Goal: Information Seeking & Learning: Find specific fact

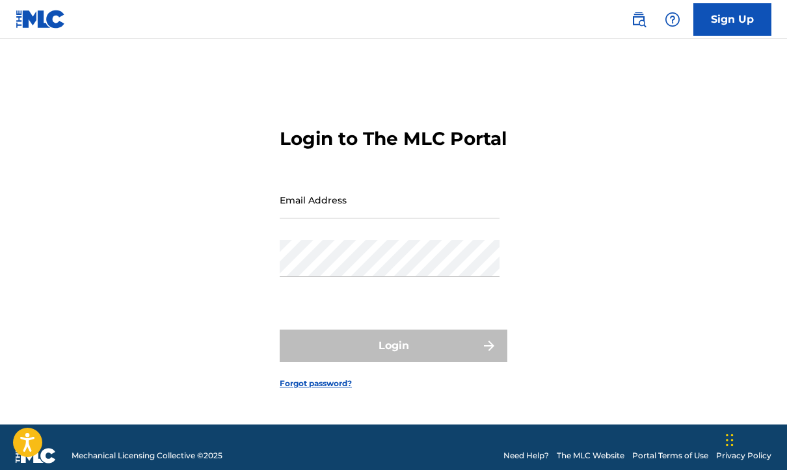
click at [324, 216] on input "Email Address" at bounding box center [390, 199] width 220 height 37
type input "[PERSON_NAME][EMAIL_ADDRESS][PERSON_NAME][DOMAIN_NAME]"
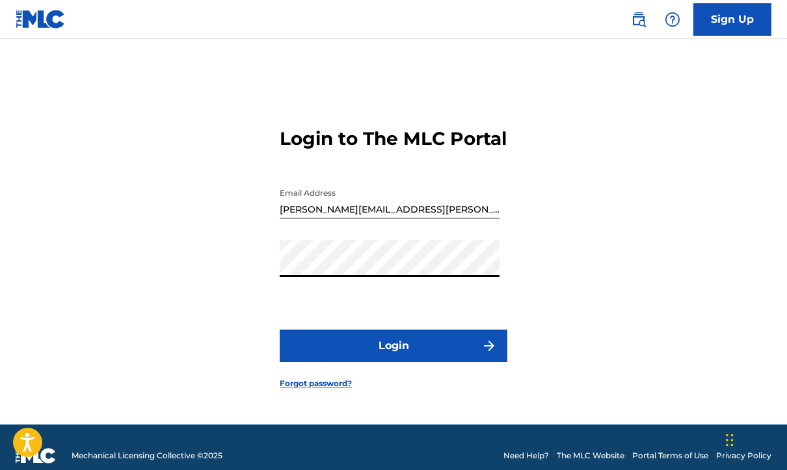
drag, startPoint x: 390, startPoint y: 337, endPoint x: 389, endPoint y: 350, distance: 13.0
click at [389, 349] on form "Login to The MLC Portal Email Address [EMAIL_ADDRESS][PERSON_NAME][DOMAIN_NAME]…" at bounding box center [394, 248] width 228 height 353
click at [384, 352] on button "Login" at bounding box center [394, 346] width 228 height 33
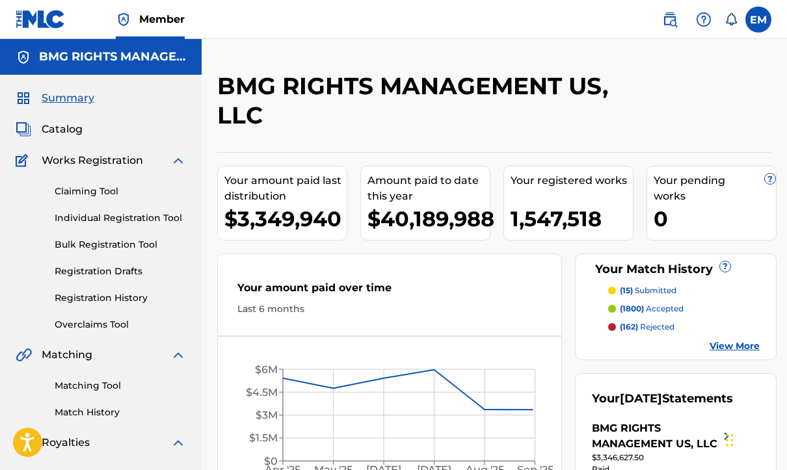
click at [657, 23] on link at bounding box center [670, 20] width 26 height 26
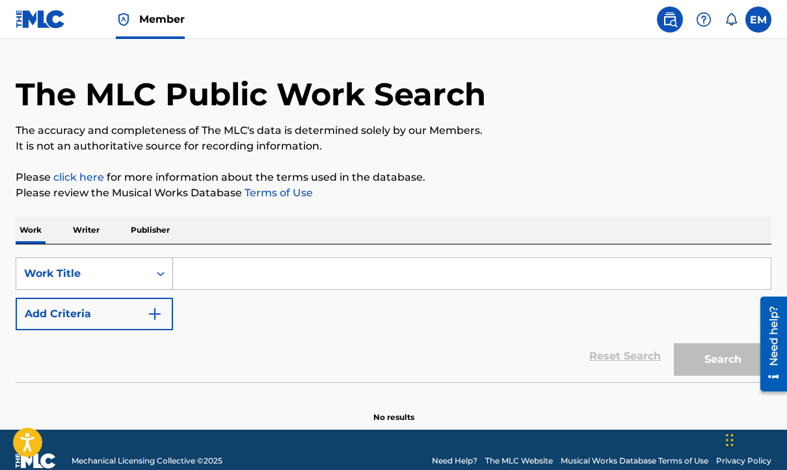
click at [82, 290] on div "Work Title" at bounding box center [94, 274] width 157 height 33
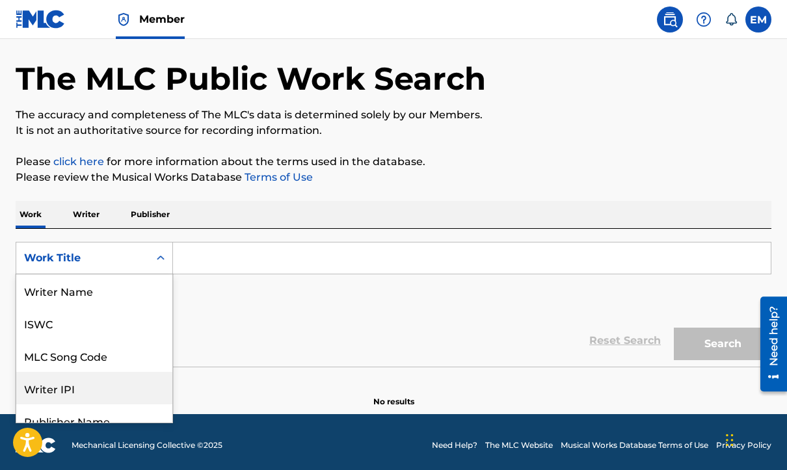
scroll to position [65, 0]
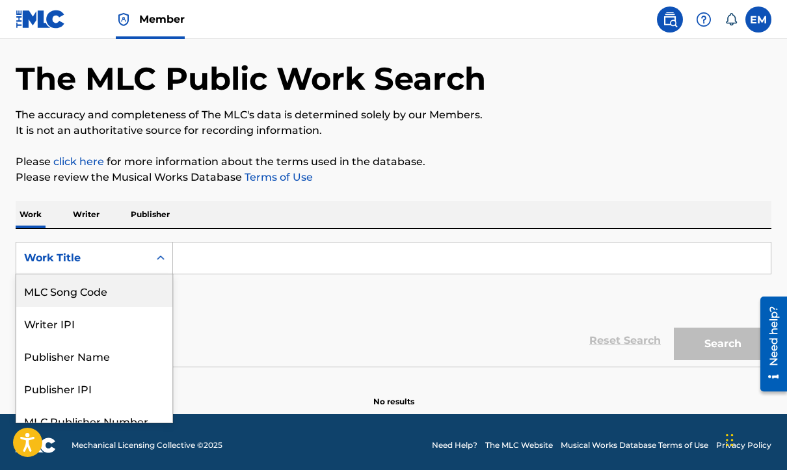
click at [90, 297] on div "MLC Song Code" at bounding box center [94, 290] width 156 height 33
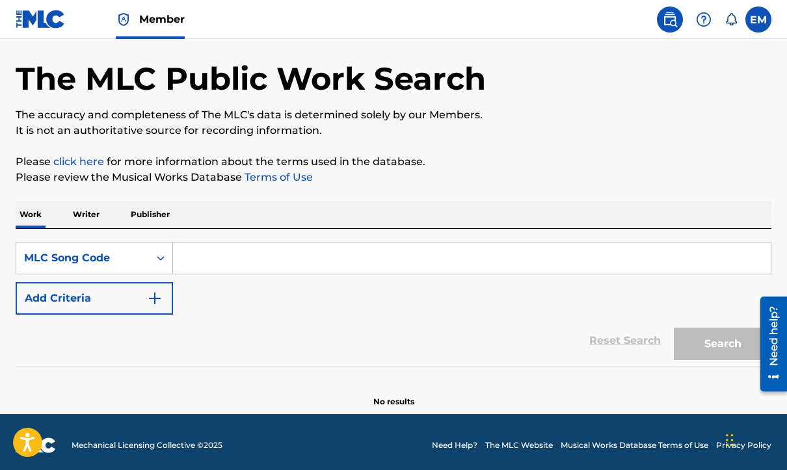
click at [192, 253] on input "Search Form" at bounding box center [472, 258] width 598 height 31
click at [220, 267] on input "Search Form" at bounding box center [472, 258] width 598 height 31
paste input "AA1A79"
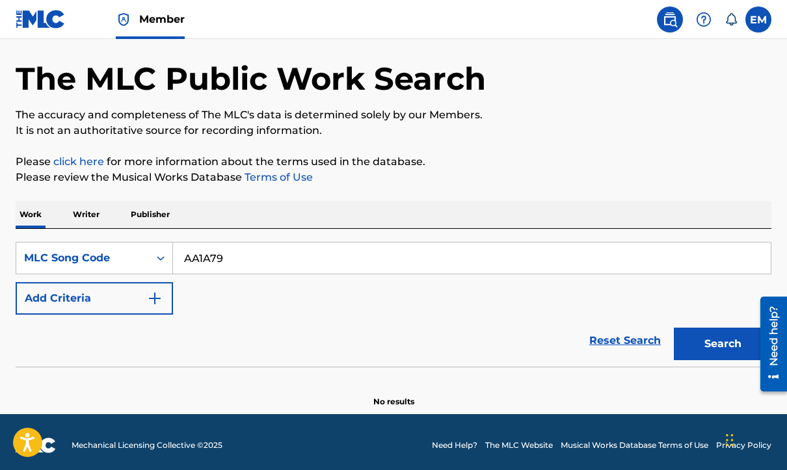
type input "AA1A79"
click at [712, 348] on button "Search" at bounding box center [723, 344] width 98 height 33
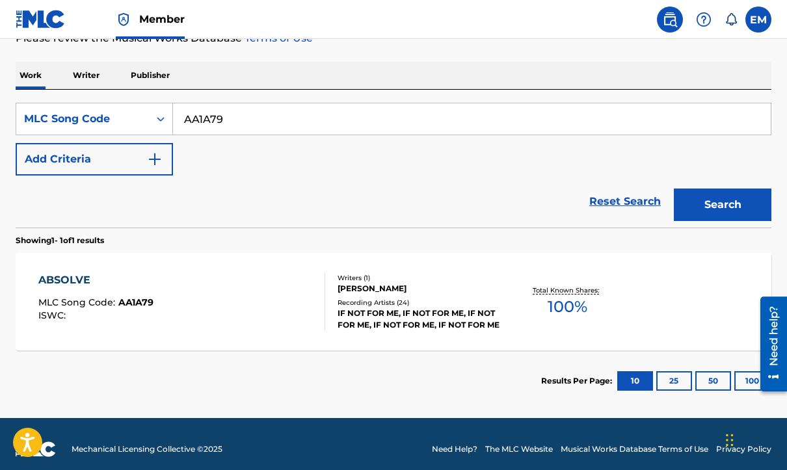
scroll to position [197, 0]
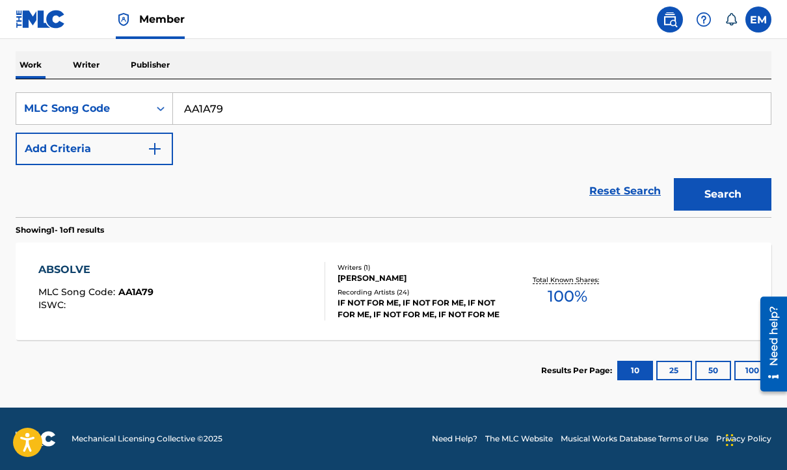
click at [177, 302] on div "ABSOLVE MLC Song Code : AA1A79 ISWC :" at bounding box center [181, 291] width 287 height 59
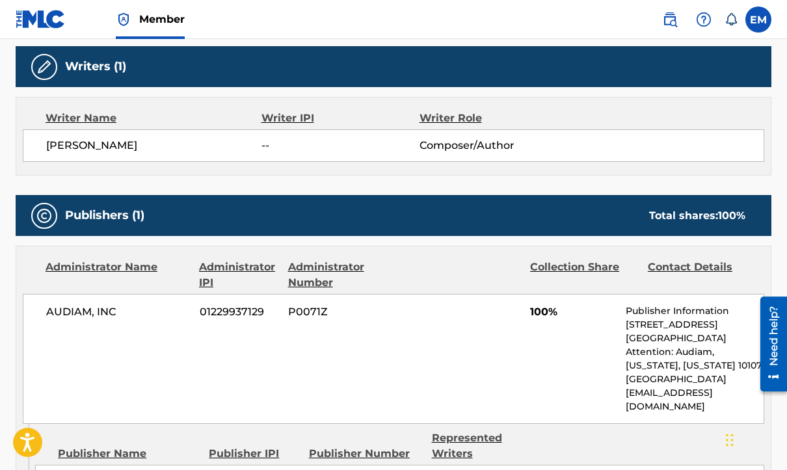
scroll to position [390, 0]
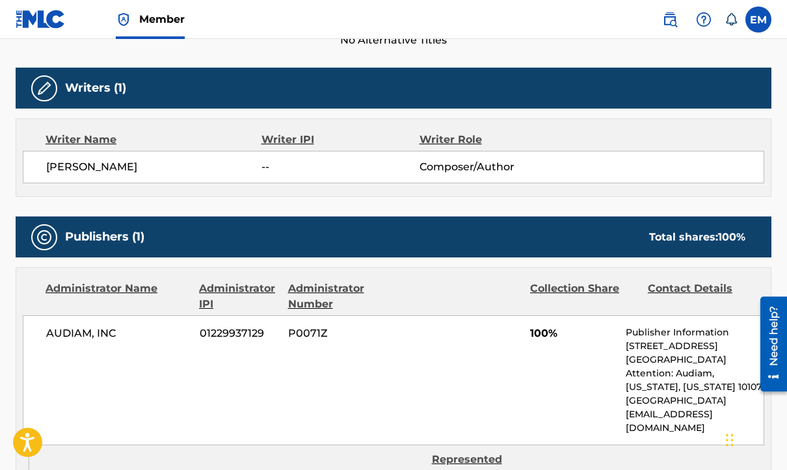
click at [168, 152] on div "[PERSON_NAME] -- Composer/Author" at bounding box center [393, 167] width 741 height 33
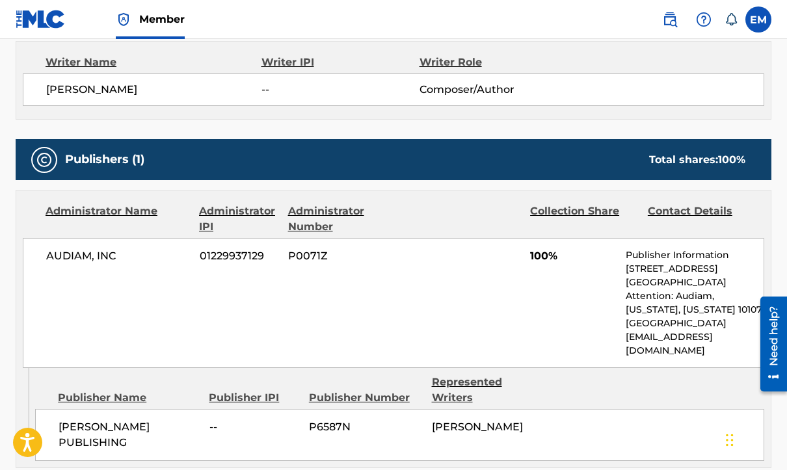
scroll to position [520, 0]
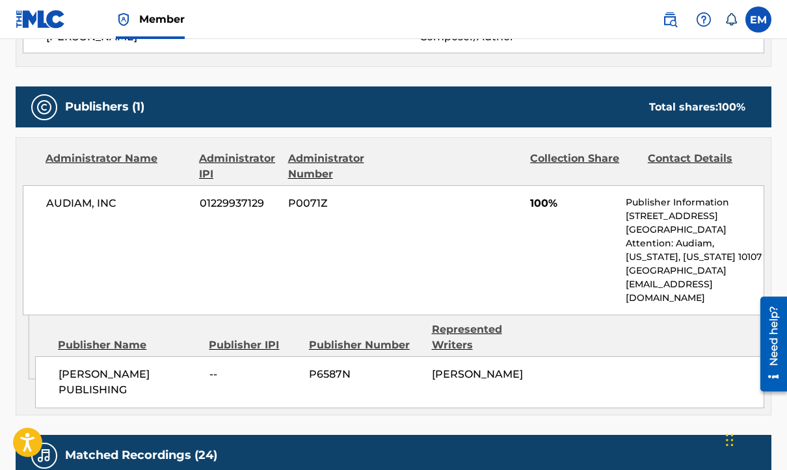
click at [161, 112] on div "Publishers (1) Total shares: 100 %" at bounding box center [394, 106] width 756 height 41
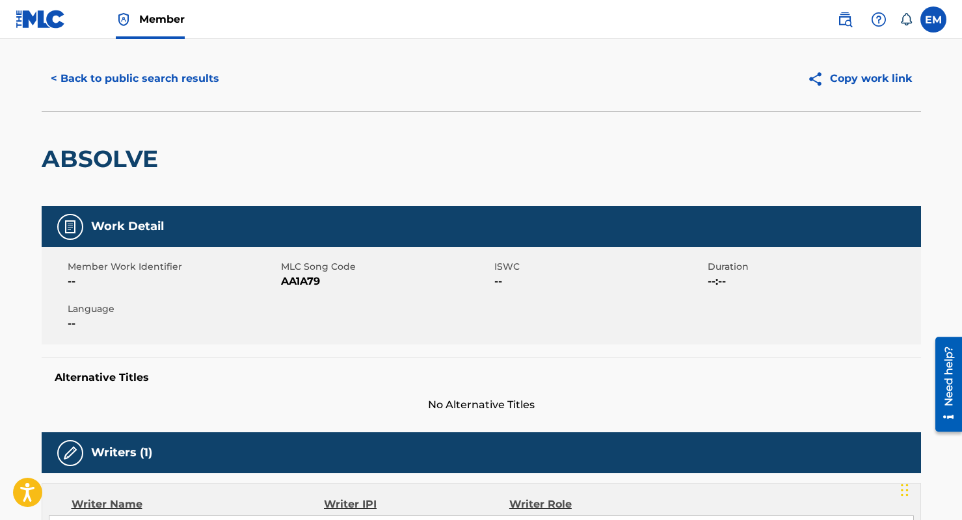
scroll to position [0, 0]
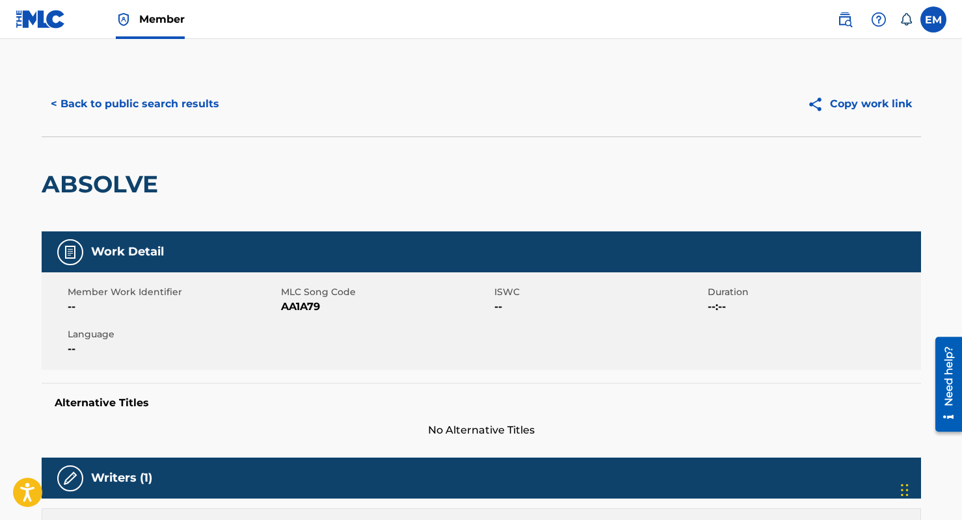
click at [100, 105] on button "< Back to public search results" at bounding box center [135, 104] width 187 height 33
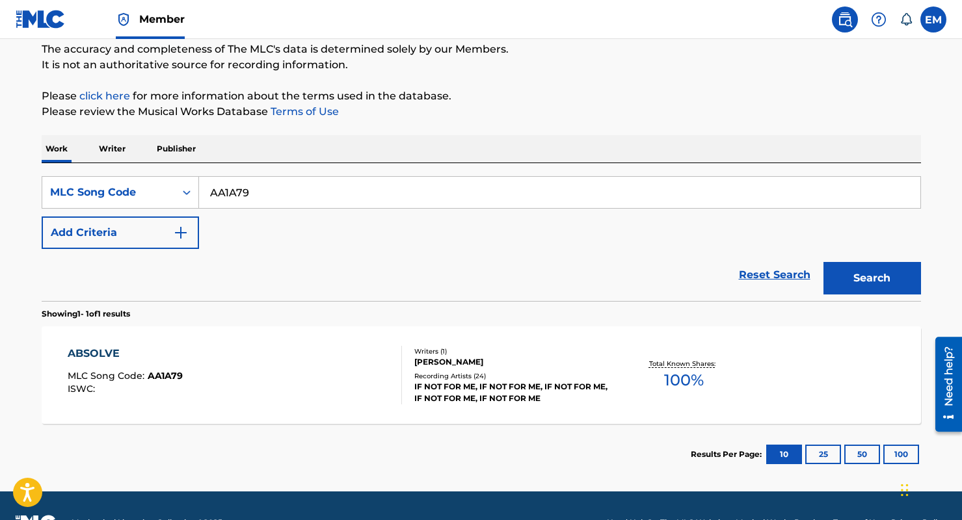
click at [349, 200] on input "AA1A79" at bounding box center [559, 192] width 721 height 31
paste input "MA3IO6"
type input "MA3IO6"
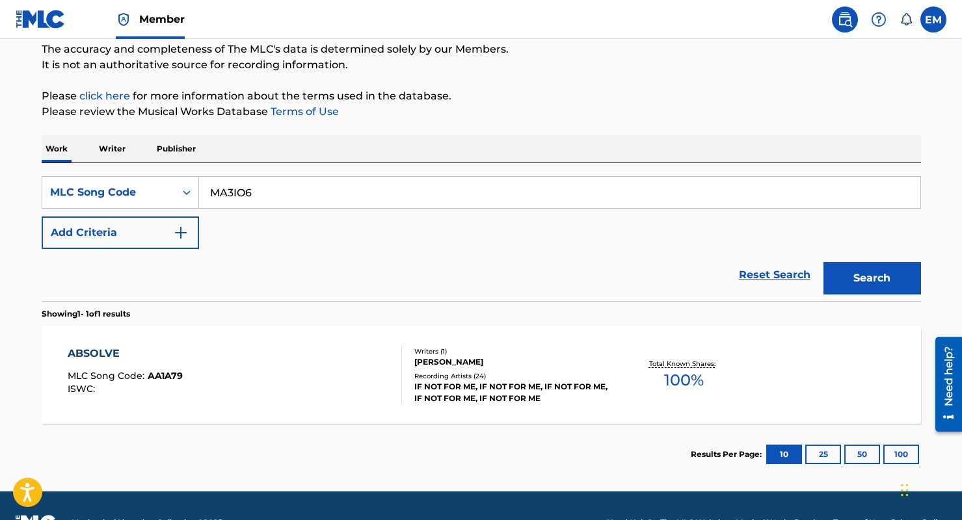
click at [786, 276] on button "Search" at bounding box center [872, 278] width 98 height 33
click at [204, 378] on div "MILWAUKEE MLC Song Code : MA3IO6 ISWC :" at bounding box center [235, 375] width 334 height 59
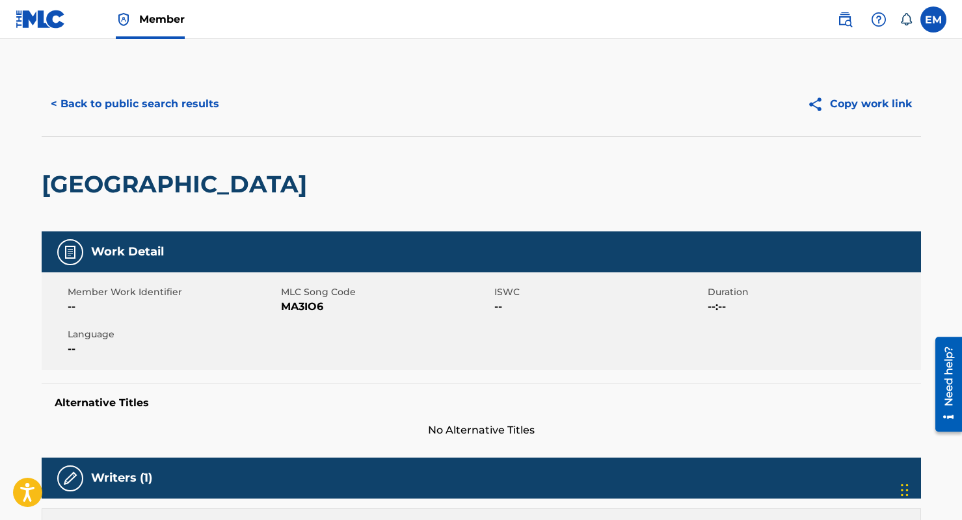
click at [84, 103] on button "< Back to public search results" at bounding box center [135, 104] width 187 height 33
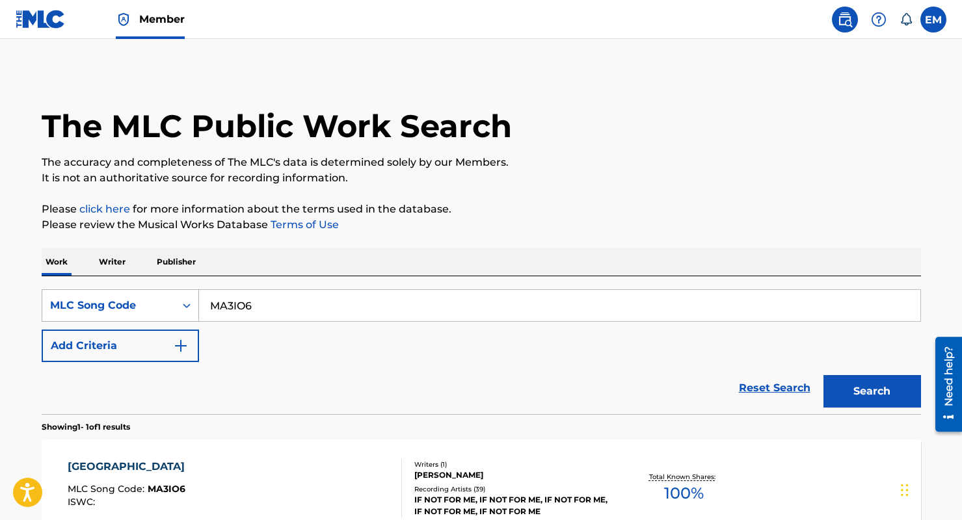
scroll to position [113, 0]
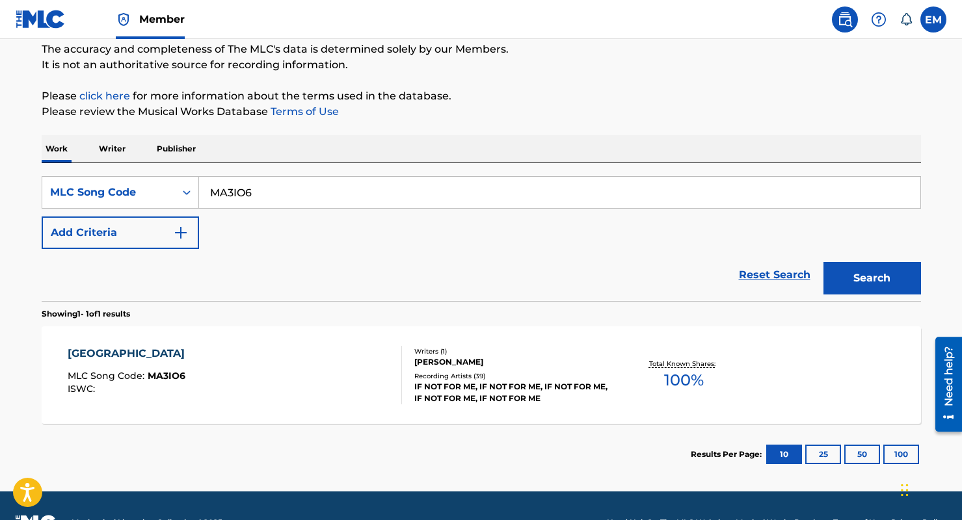
click at [263, 185] on input "MA3IO6" at bounding box center [559, 192] width 721 height 31
paste input "FE8BXS"
type input "FE8BXS"
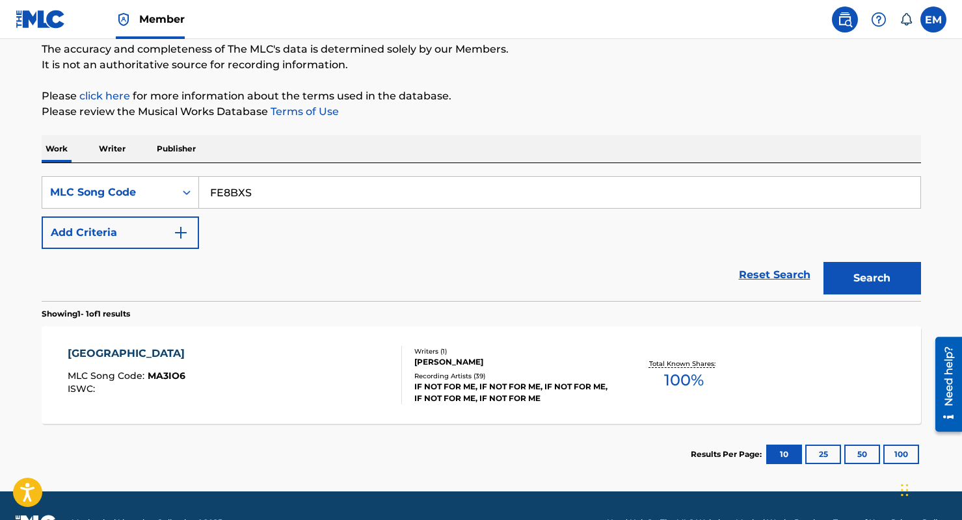
click at [786, 278] on button "Search" at bounding box center [872, 278] width 98 height 33
click at [267, 373] on div "FIRST ONE'S FREE MLC Song Code : FE8BXS ISWC :" at bounding box center [235, 375] width 334 height 59
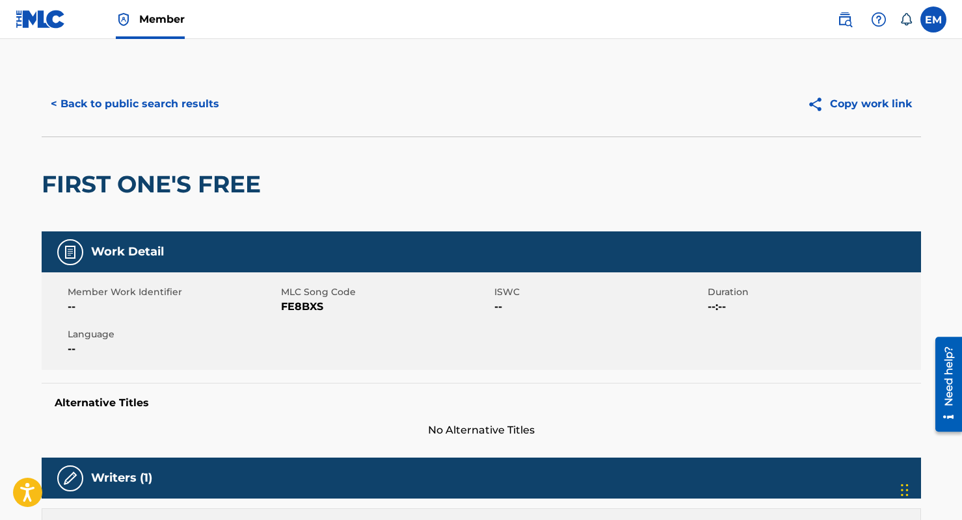
click at [144, 85] on div "< Back to public search results Copy work link" at bounding box center [481, 104] width 879 height 65
click at [146, 98] on button "< Back to public search results" at bounding box center [135, 104] width 187 height 33
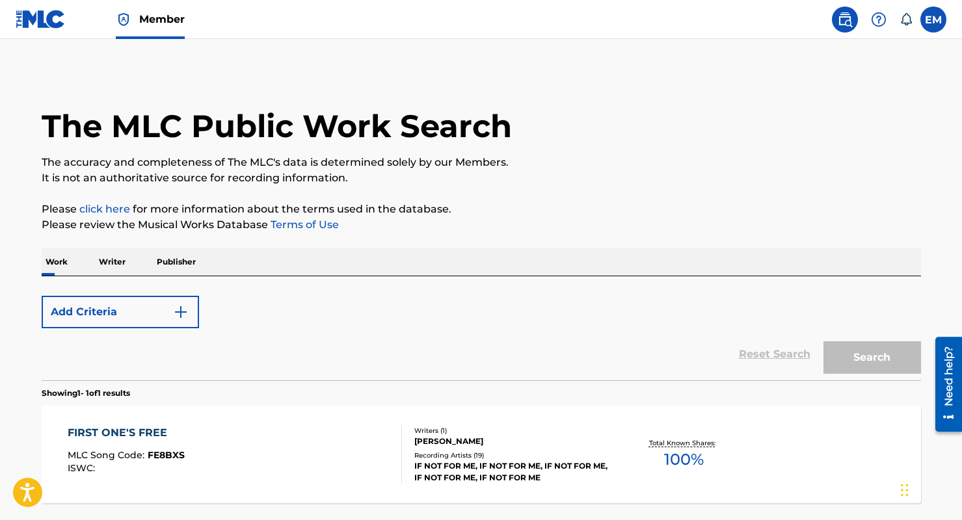
scroll to position [113, 0]
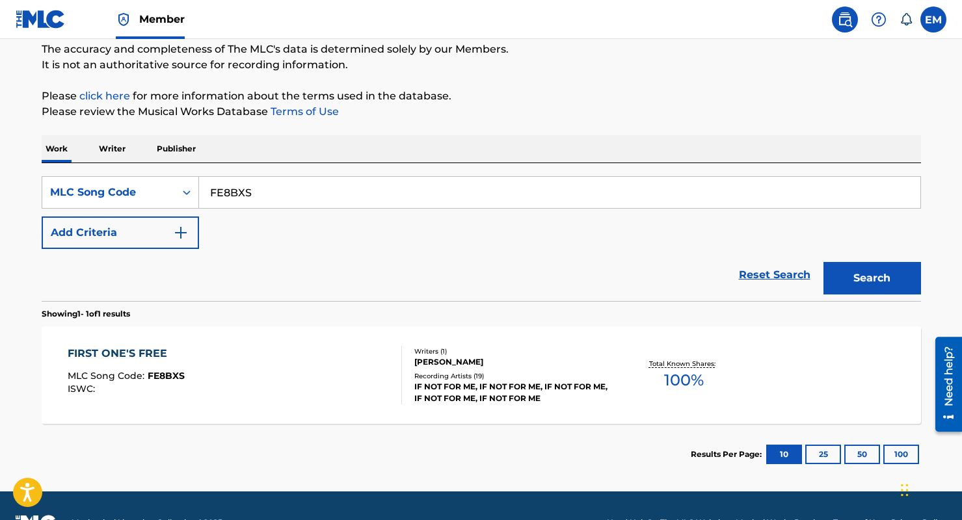
click at [267, 206] on input "FE8BXS" at bounding box center [559, 192] width 721 height 31
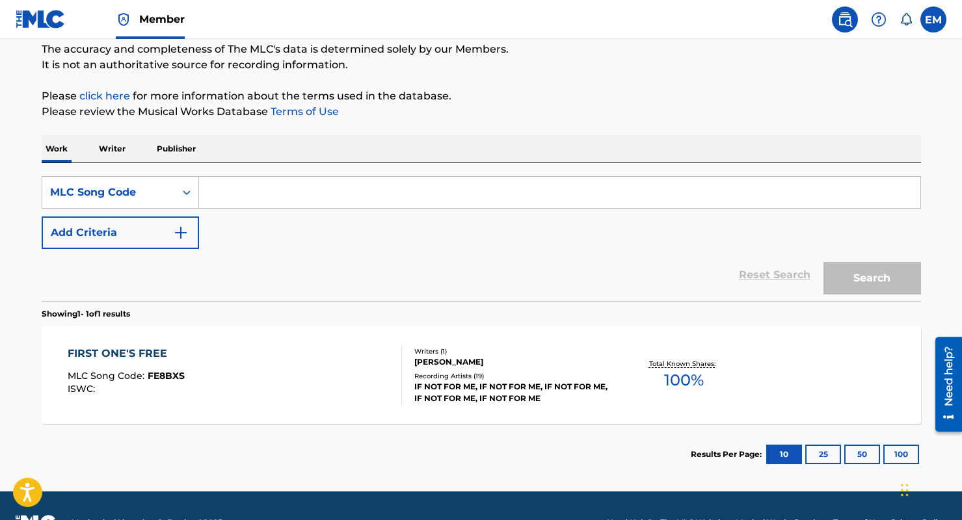
click at [233, 186] on input "Search Form" at bounding box center [559, 192] width 721 height 31
paste input "DA21IT"
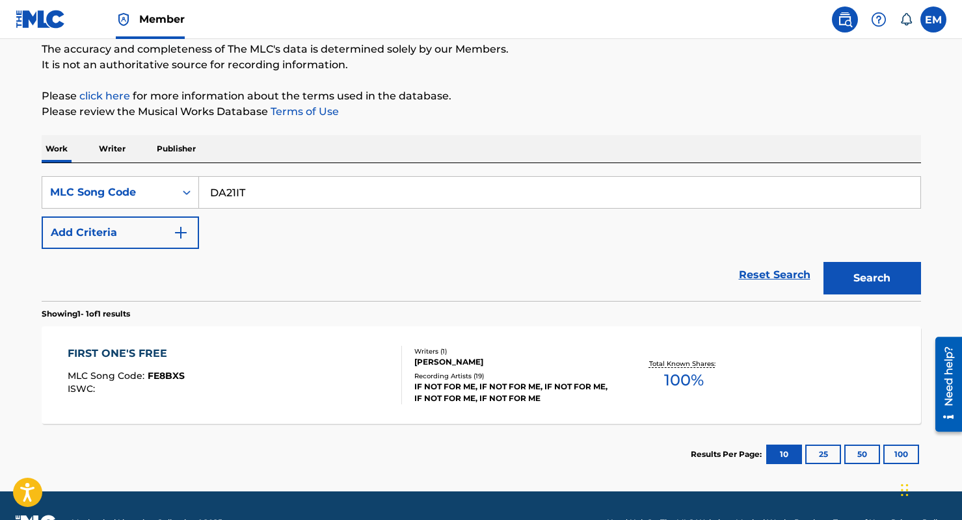
type input "DA21IT"
click at [786, 262] on button "Search" at bounding box center [872, 278] width 98 height 33
click at [126, 370] on span "MLC Song Code :" at bounding box center [108, 376] width 80 height 12
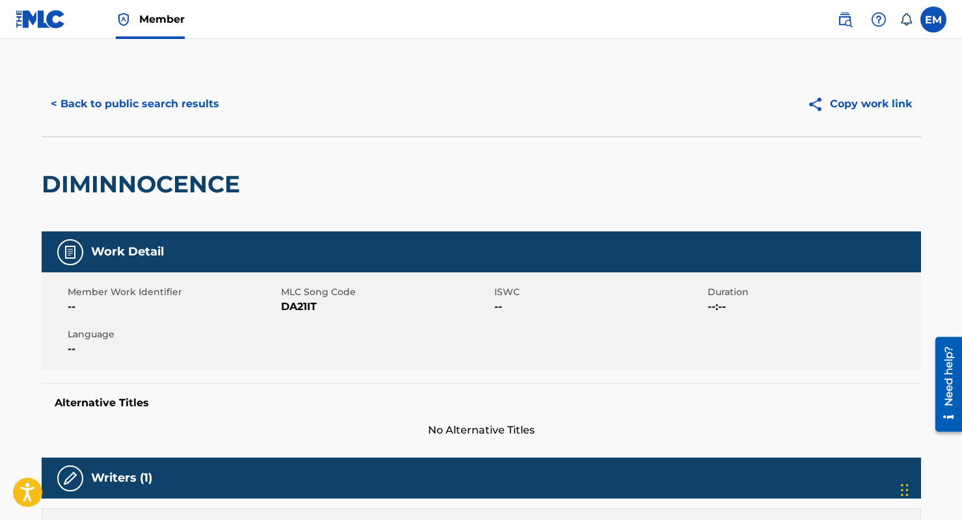
click at [98, 103] on button "< Back to public search results" at bounding box center [135, 104] width 187 height 33
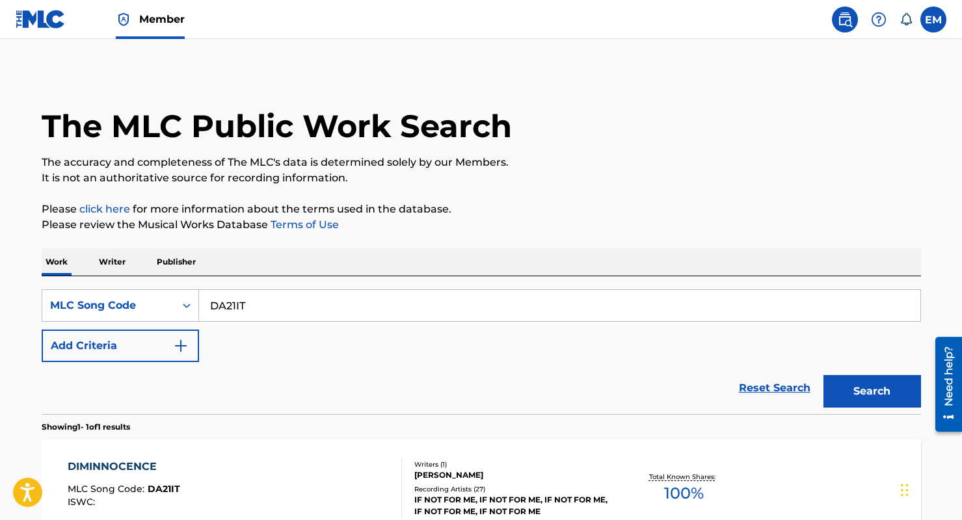
scroll to position [113, 0]
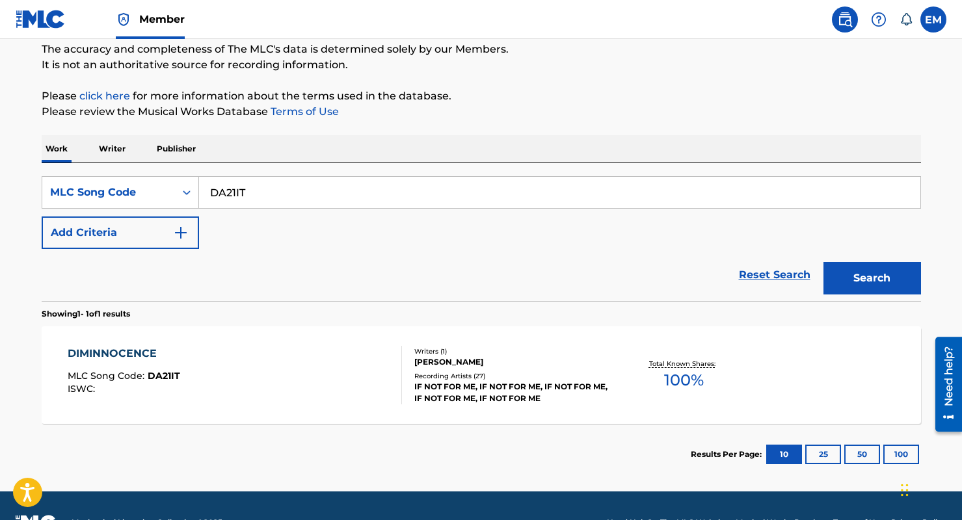
click at [249, 202] on input "DA21IT" at bounding box center [559, 192] width 721 height 31
paste input "SD8KB3"
type input "SD8KB3"
click at [786, 271] on button "Search" at bounding box center [872, 278] width 98 height 33
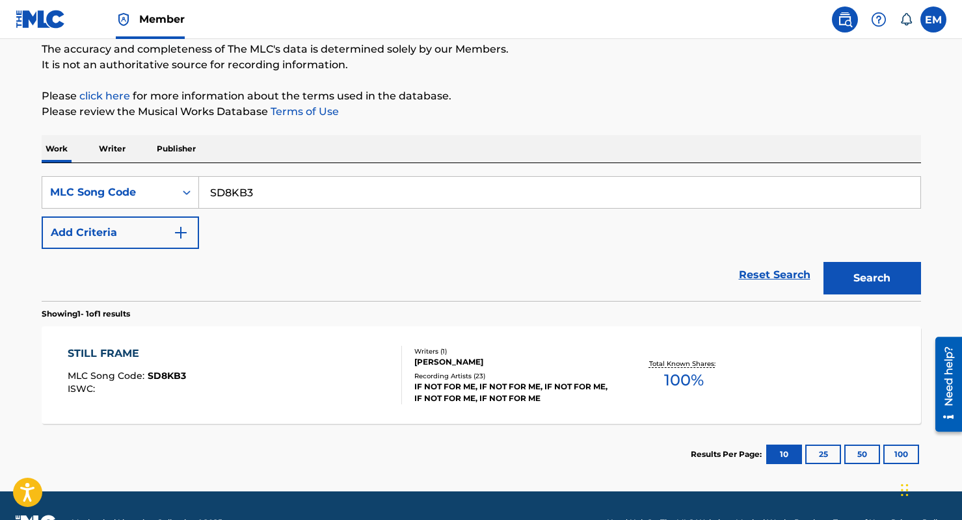
click at [183, 356] on div "STILL FRAME" at bounding box center [127, 354] width 118 height 16
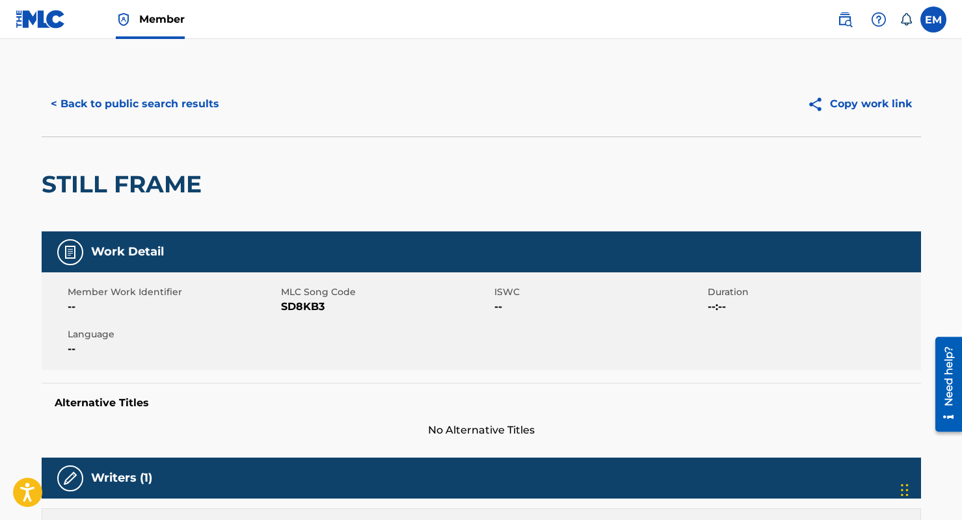
scroll to position [455, 0]
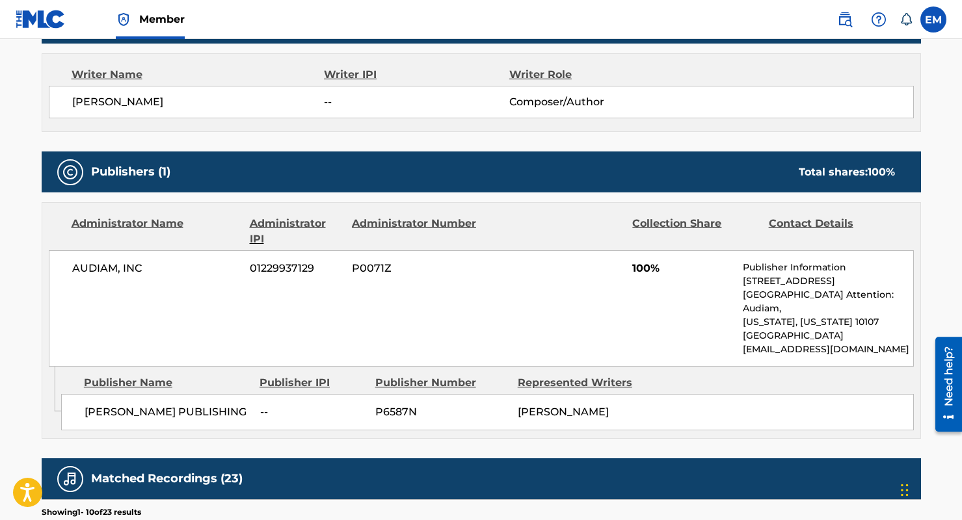
click at [403, 194] on div "Publishers (1) Total shares: 100 % Administrator Name Administrator IPI Adminis…" at bounding box center [481, 295] width 879 height 287
